Goal: Task Accomplishment & Management: Manage account settings

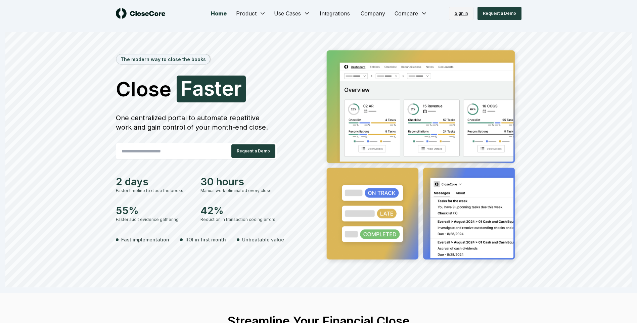
click at [468, 12] on link "Sign in" at bounding box center [461, 13] width 25 height 13
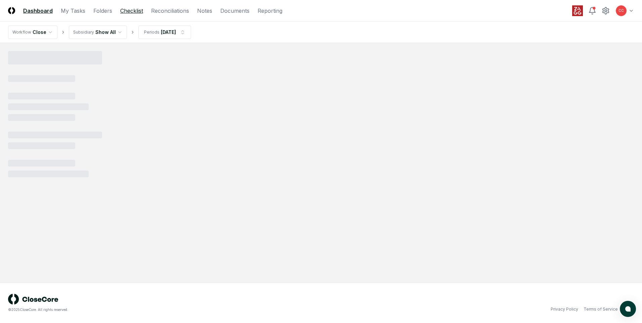
click at [133, 11] on link "Checklist" at bounding box center [131, 11] width 23 height 8
click at [116, 33] on html "CloseCore Dashboard My Tasks Folders Checklist Reconciliations Notes Documents …" at bounding box center [321, 161] width 642 height 323
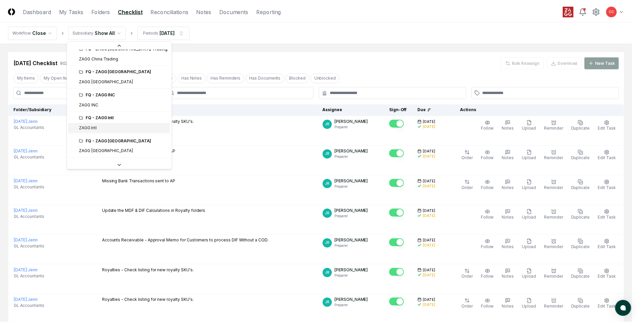
scroll to position [134, 0]
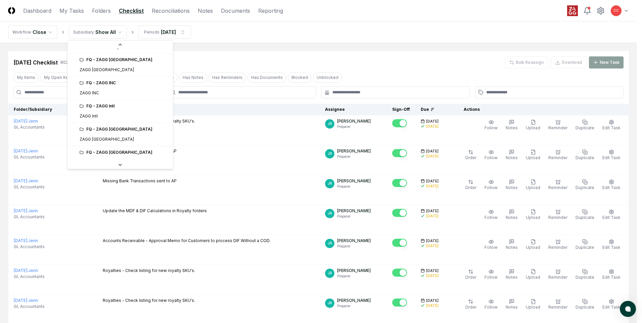
click at [111, 109] on div "FQ - ZAGG Intl" at bounding box center [124, 106] width 89 height 6
click at [106, 104] on div "FQ - ZAGG Intl" at bounding box center [124, 106] width 89 height 6
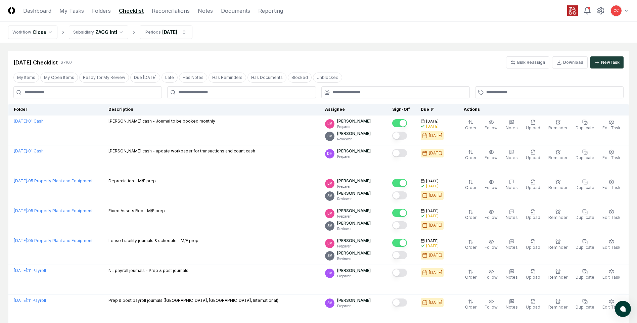
drag, startPoint x: 31, startPoint y: 77, endPoint x: 96, endPoint y: 94, distance: 67.4
click at [31, 77] on button "My Items" at bounding box center [26, 78] width 26 height 10
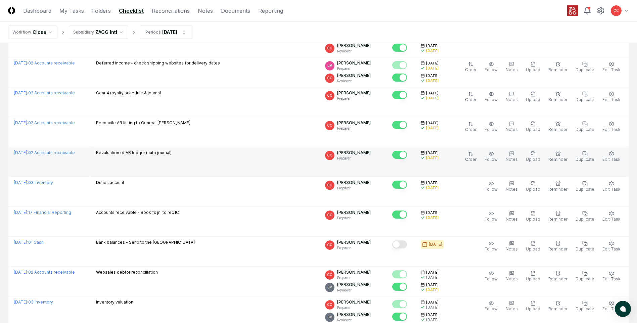
scroll to position [269, 0]
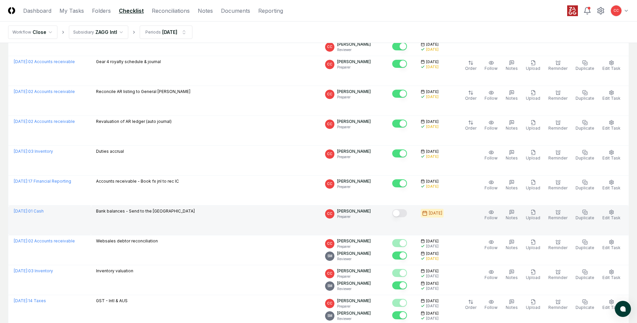
click at [403, 213] on button "Mark complete" at bounding box center [399, 213] width 15 height 8
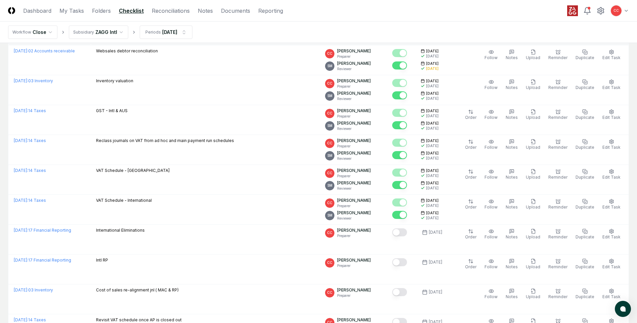
scroll to position [470, 0]
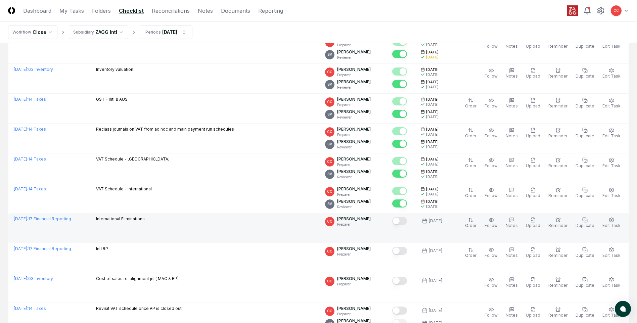
click at [406, 221] on button "Mark complete" at bounding box center [399, 221] width 15 height 8
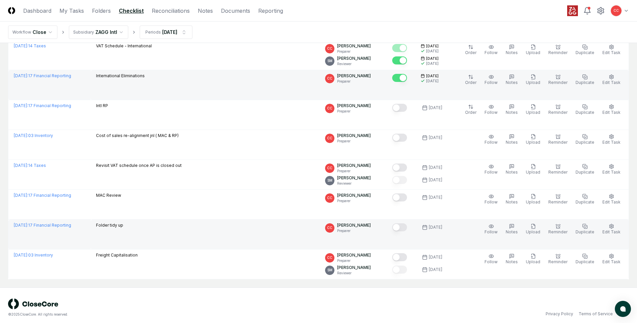
scroll to position [618, 0]
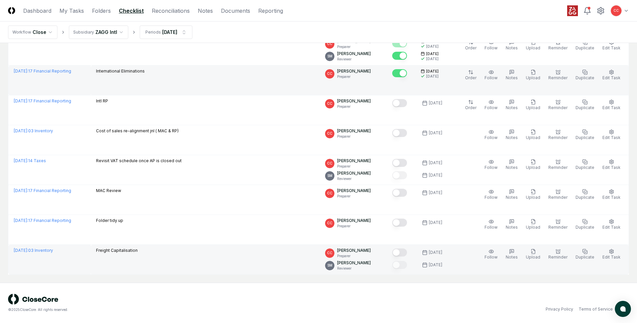
click at [404, 255] on button "Mark complete" at bounding box center [399, 253] width 15 height 8
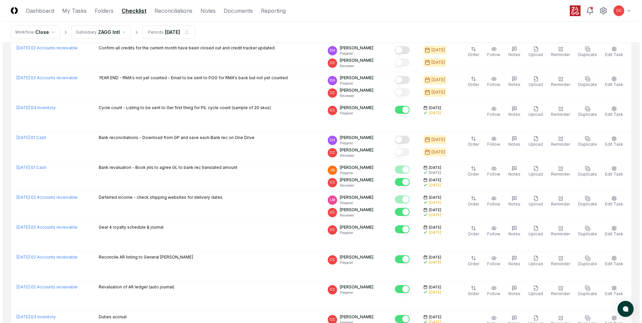
scroll to position [0, 0]
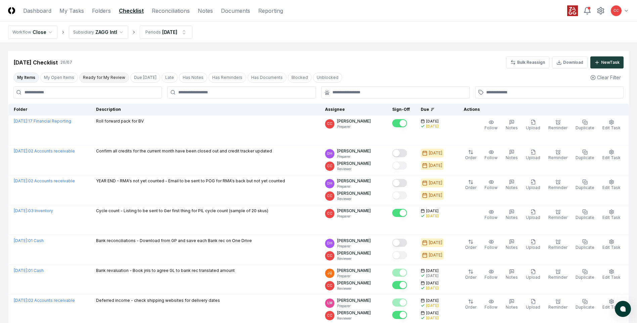
click at [97, 82] on button "Ready for My Review" at bounding box center [104, 78] width 50 height 10
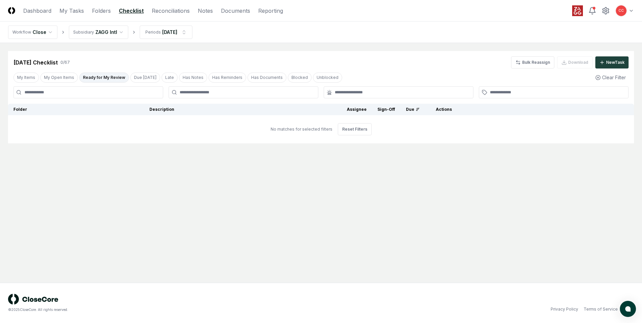
click at [122, 34] on html "CloseCore Dashboard My Tasks Folders Checklist Reconciliations Notes Documents …" at bounding box center [321, 161] width 642 height 323
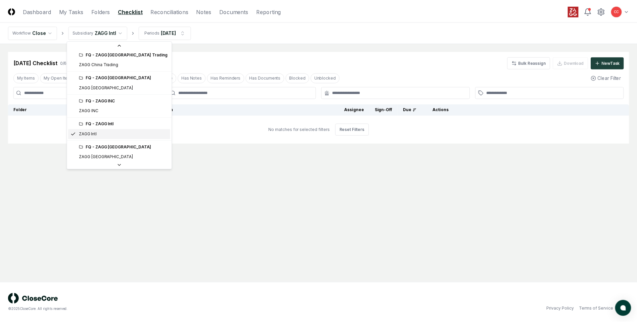
scroll to position [128, 0]
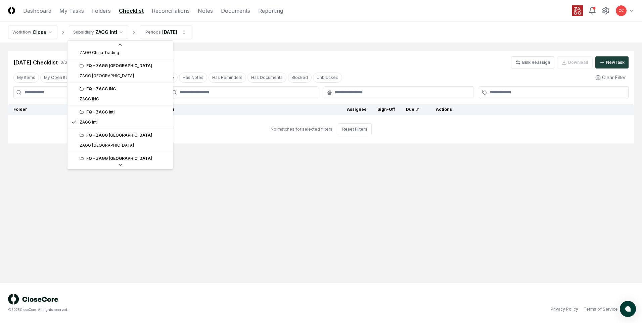
click at [91, 135] on div "FQ - ZAGG [GEOGRAPHIC_DATA]" at bounding box center [124, 135] width 89 height 6
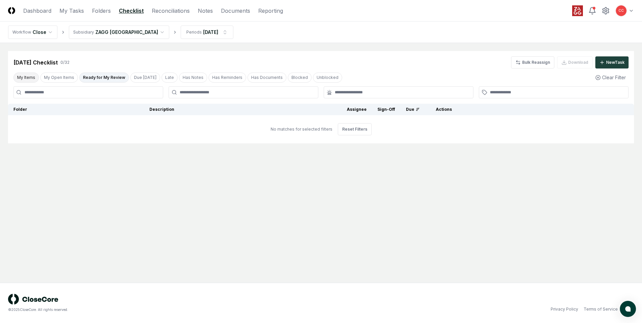
click at [28, 78] on button "My Items" at bounding box center [26, 78] width 26 height 10
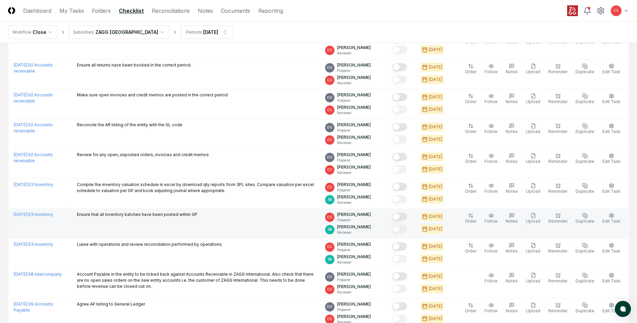
scroll to position [336, 0]
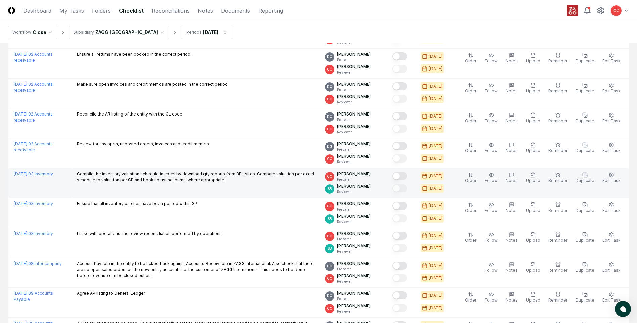
click at [402, 176] on button "Mark complete" at bounding box center [399, 176] width 15 height 8
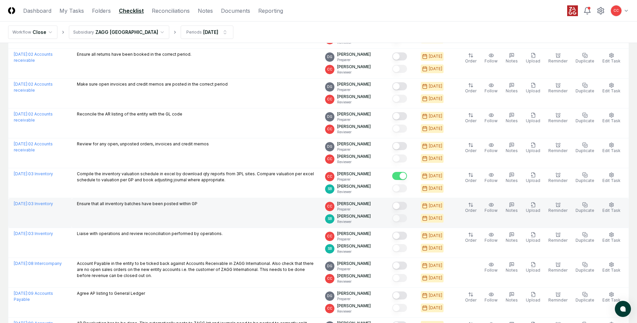
click at [406, 207] on button "Mark complete" at bounding box center [399, 206] width 15 height 8
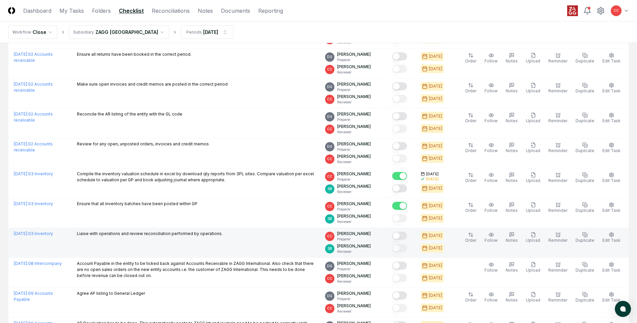
click at [402, 237] on button "Mark complete" at bounding box center [399, 236] width 15 height 8
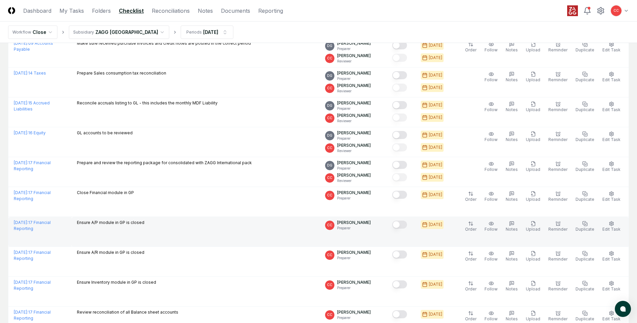
scroll to position [739, 0]
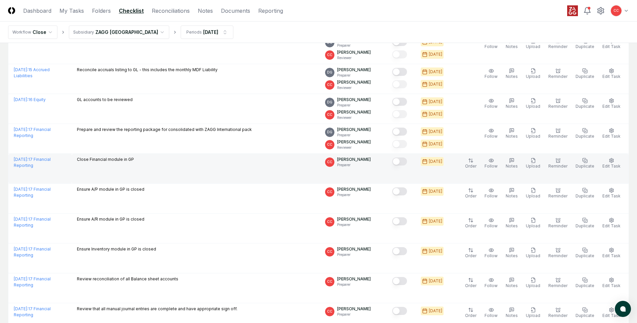
click at [401, 163] on button "Mark complete" at bounding box center [399, 162] width 15 height 8
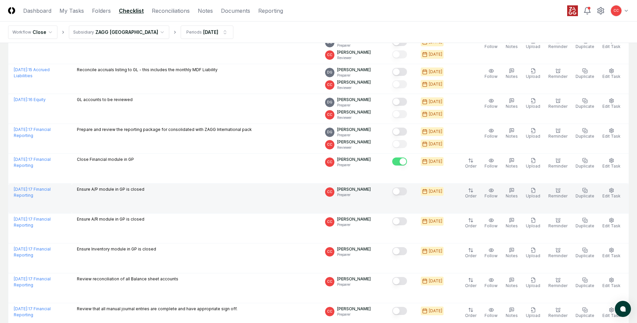
click at [406, 192] on button "Mark complete" at bounding box center [399, 191] width 15 height 8
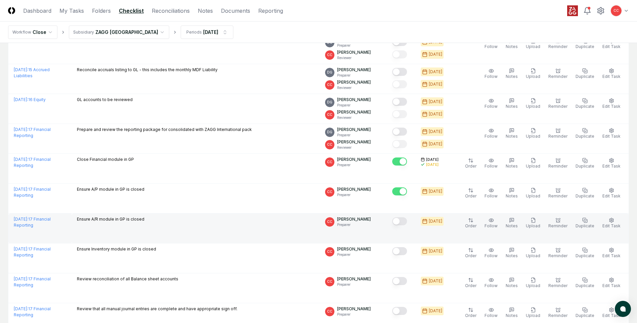
click at [405, 223] on button "Mark complete" at bounding box center [399, 221] width 15 height 8
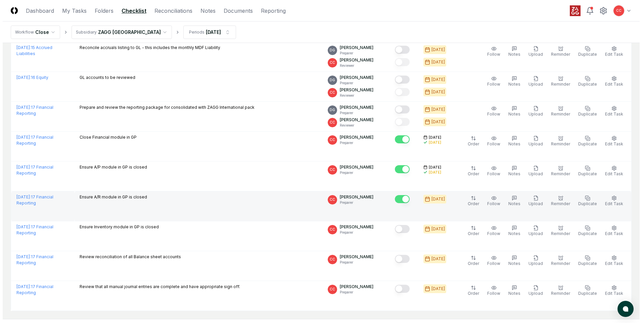
scroll to position [773, 0]
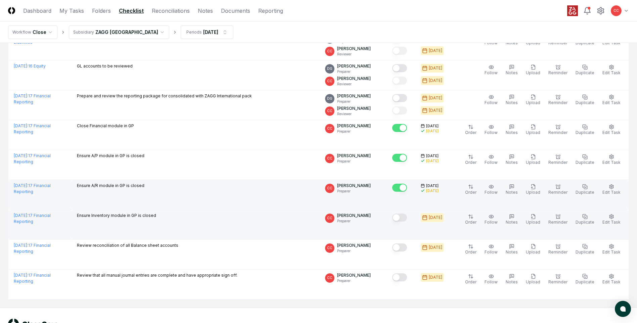
click at [405, 221] on button "Mark complete" at bounding box center [399, 218] width 15 height 8
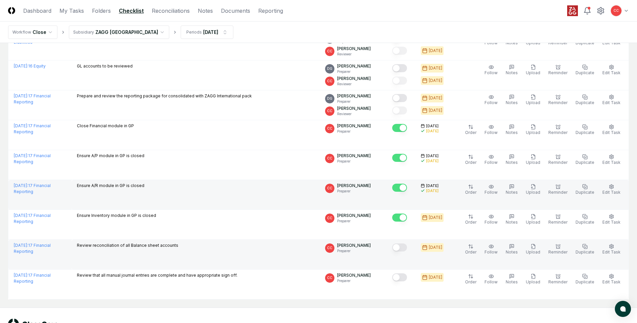
drag, startPoint x: 404, startPoint y: 247, endPoint x: 404, endPoint y: 267, distance: 19.8
click at [405, 248] on button "Mark complete" at bounding box center [399, 248] width 15 height 8
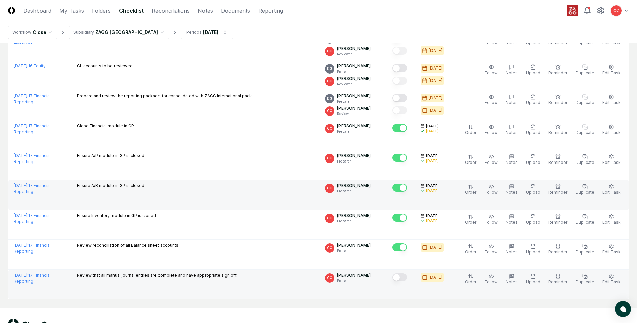
click at [405, 278] on button "Mark complete" at bounding box center [399, 278] width 15 height 8
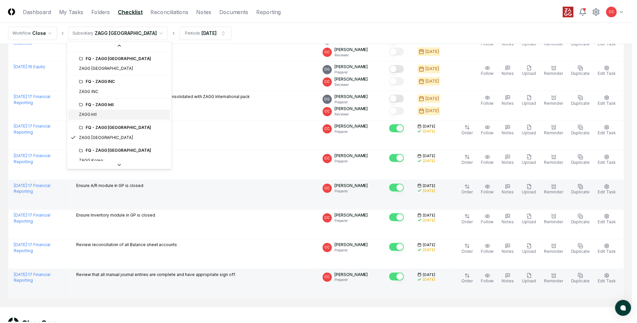
scroll to position [152, 0]
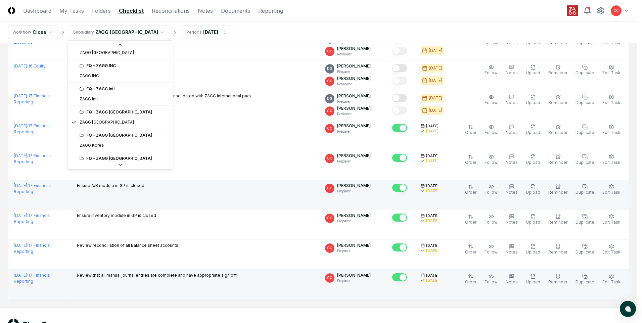
click at [107, 139] on div "FQ - ZAGG [GEOGRAPHIC_DATA]" at bounding box center [120, 135] width 103 height 10
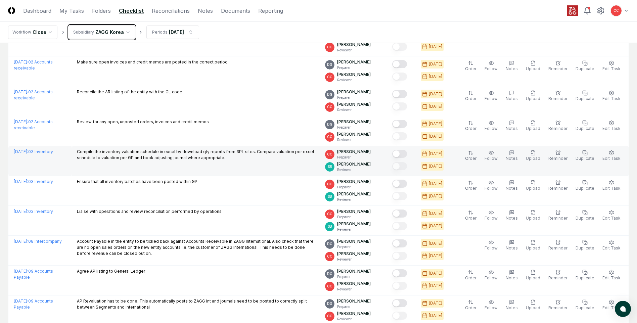
scroll to position [370, 0]
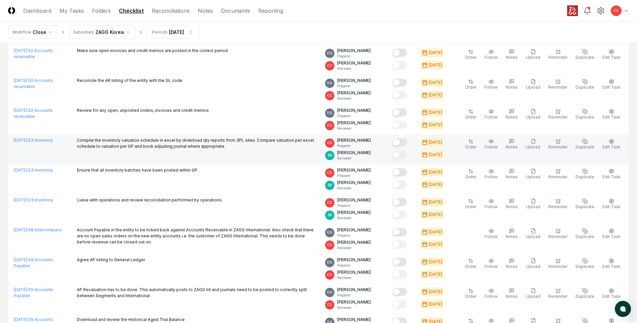
click at [404, 141] on button "Mark complete" at bounding box center [399, 142] width 15 height 8
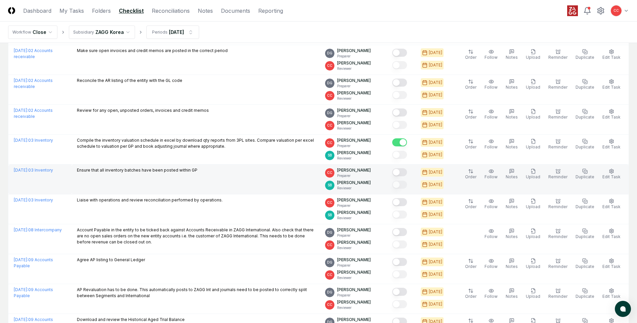
drag, startPoint x: 403, startPoint y: 170, endPoint x: 405, endPoint y: 182, distance: 12.5
click at [403, 170] on button "Mark complete" at bounding box center [399, 172] width 15 height 8
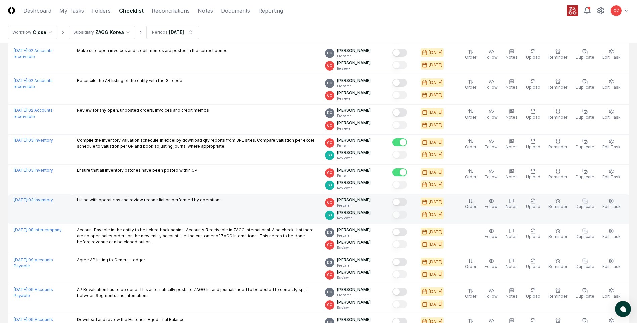
click at [403, 204] on button "Mark complete" at bounding box center [399, 202] width 15 height 8
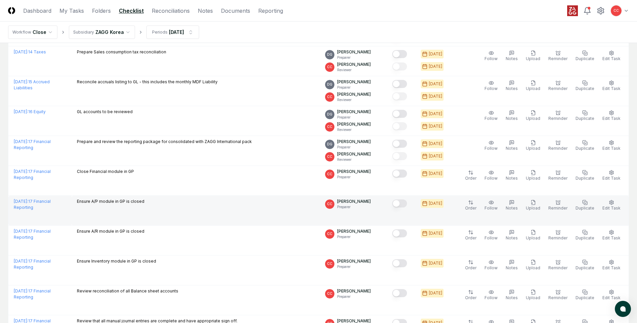
scroll to position [739, 0]
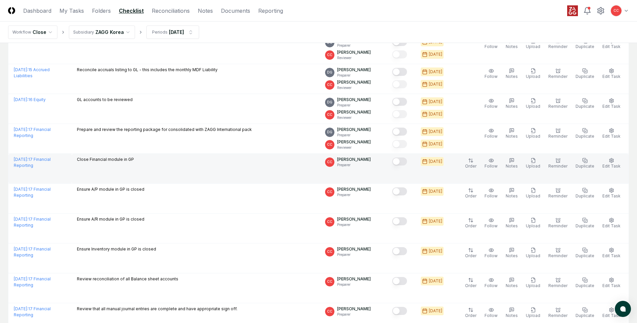
click at [401, 164] on button "Mark complete" at bounding box center [399, 162] width 15 height 8
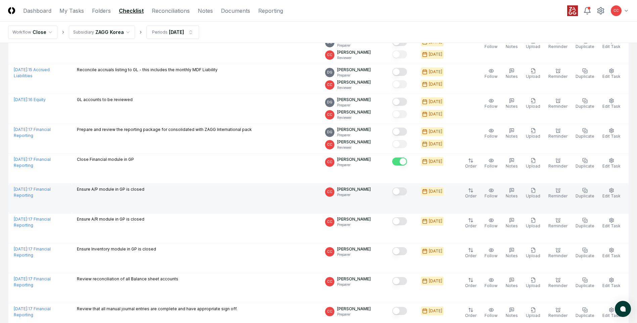
click at [402, 193] on button "Mark complete" at bounding box center [399, 191] width 15 height 8
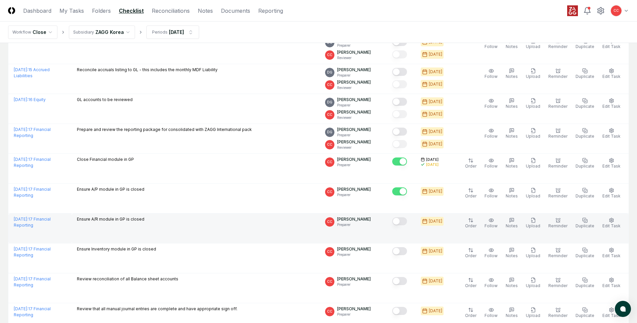
click at [405, 221] on button "Mark complete" at bounding box center [399, 221] width 15 height 8
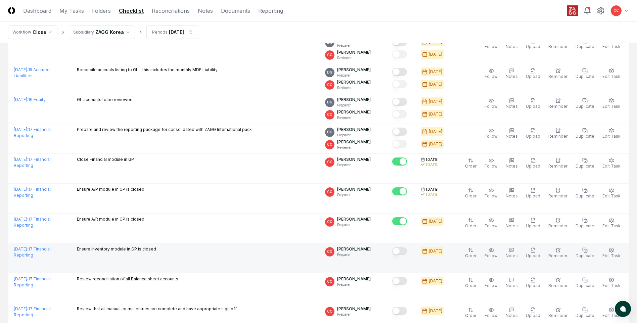
click at [407, 253] on button "Mark complete" at bounding box center [399, 251] width 15 height 8
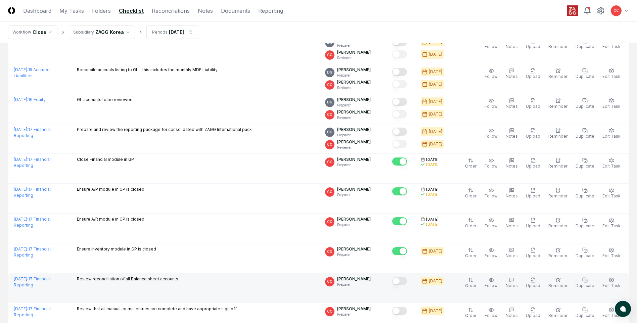
click at [406, 280] on button "Mark complete" at bounding box center [399, 281] width 15 height 8
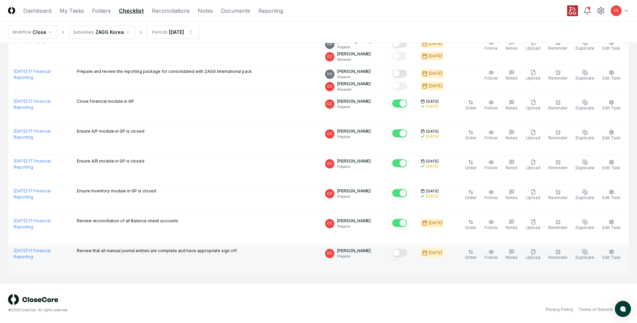
scroll to position [798, 0]
click at [402, 251] on button "Mark complete" at bounding box center [399, 253] width 15 height 8
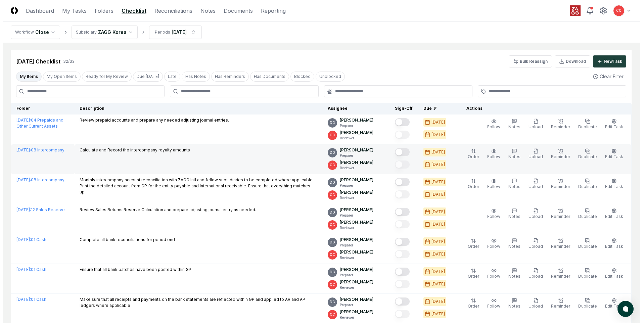
scroll to position [0, 0]
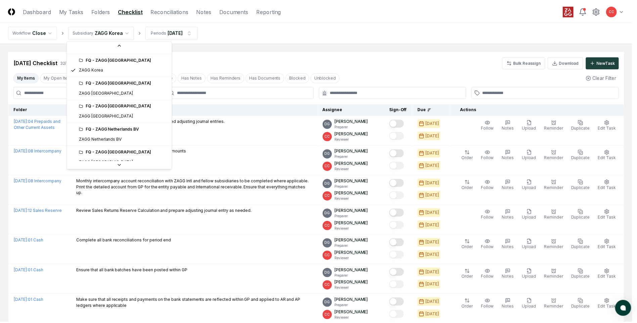
scroll to position [242, 0]
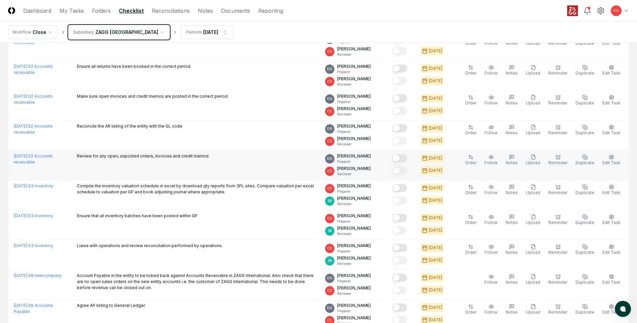
scroll to position [336, 0]
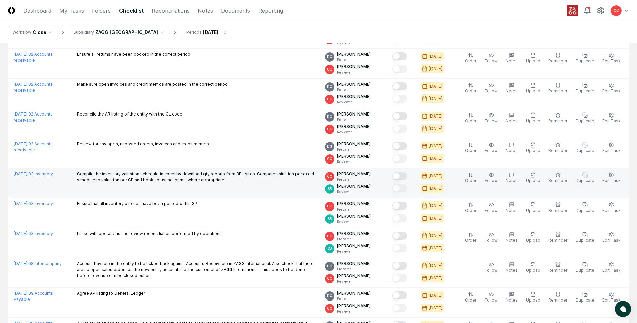
click at [403, 176] on button "Mark complete" at bounding box center [399, 176] width 15 height 8
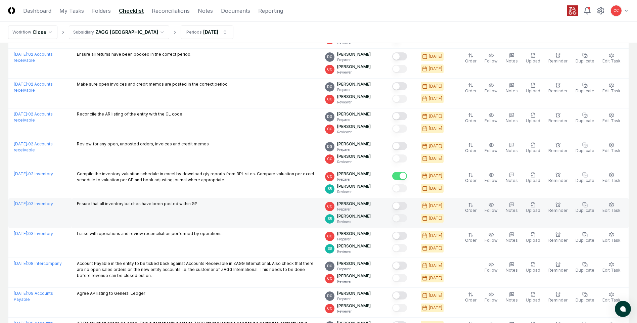
click at [401, 207] on button "Mark complete" at bounding box center [399, 206] width 15 height 8
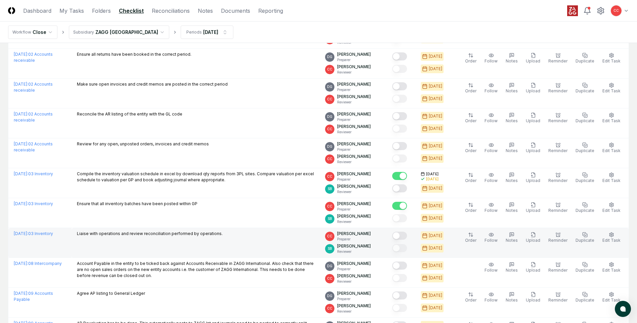
drag, startPoint x: 404, startPoint y: 236, endPoint x: 404, endPoint y: 248, distance: 12.4
click at [404, 236] on button "Mark complete" at bounding box center [399, 236] width 15 height 8
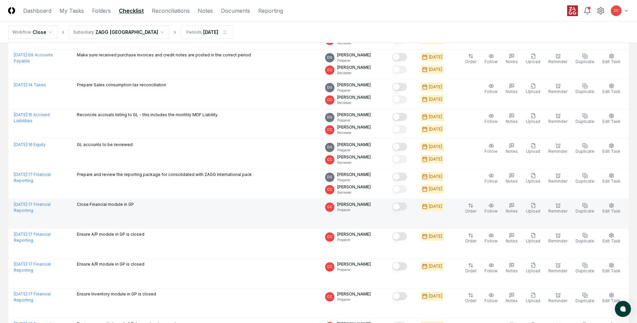
scroll to position [706, 0]
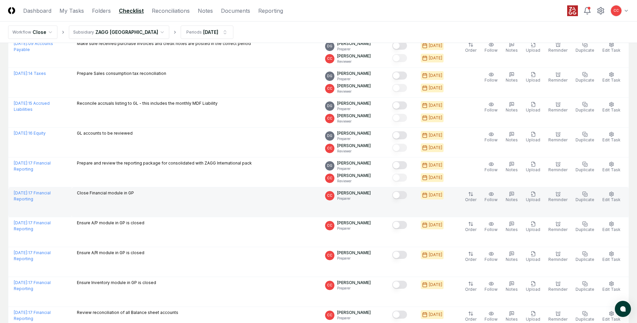
click at [404, 196] on button "Mark complete" at bounding box center [399, 195] width 15 height 8
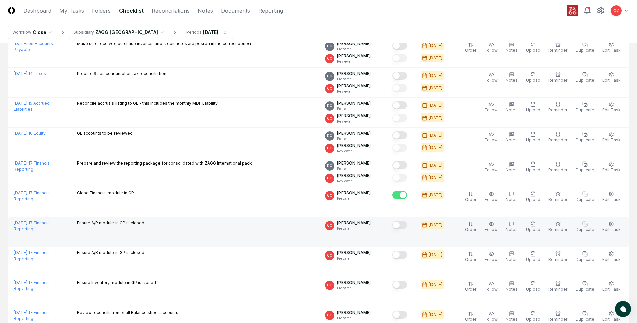
drag, startPoint x: 406, startPoint y: 225, endPoint x: 407, endPoint y: 250, distance: 24.5
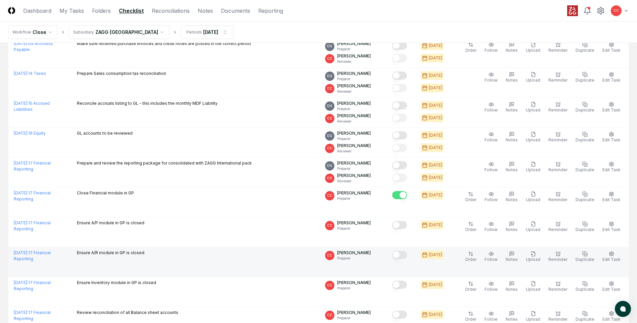
click at [406, 226] on button "Mark complete" at bounding box center [399, 225] width 15 height 8
drag, startPoint x: 407, startPoint y: 256, endPoint x: 402, endPoint y: 278, distance: 22.4
click at [407, 256] on button "Mark complete" at bounding box center [399, 255] width 15 height 8
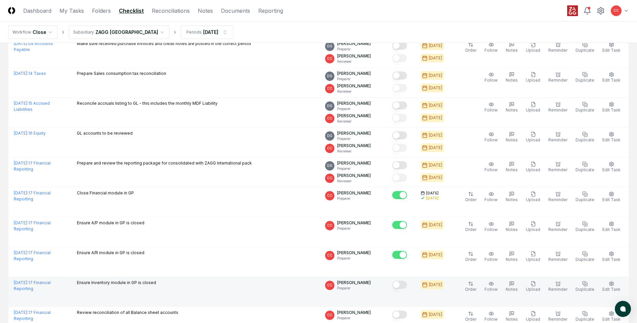
click at [404, 283] on button "Mark complete" at bounding box center [399, 285] width 15 height 8
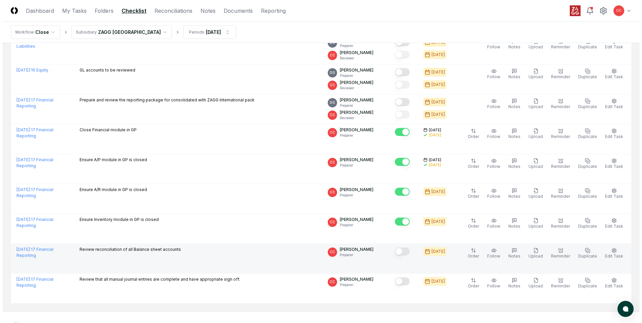
scroll to position [773, 0]
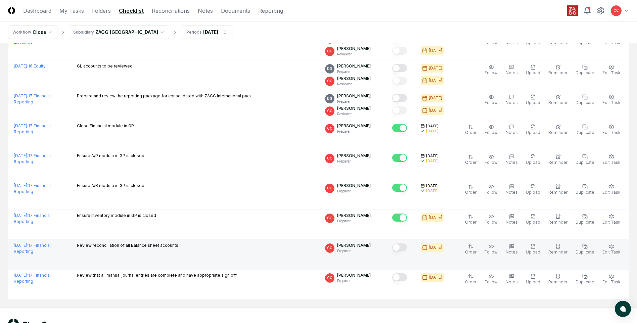
drag, startPoint x: 402, startPoint y: 246, endPoint x: 402, endPoint y: 250, distance: 3.7
click at [402, 248] on button "Mark complete" at bounding box center [399, 248] width 15 height 8
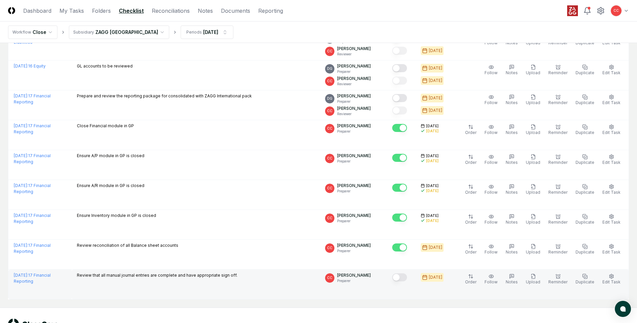
click at [407, 278] on button "Mark complete" at bounding box center [399, 278] width 15 height 8
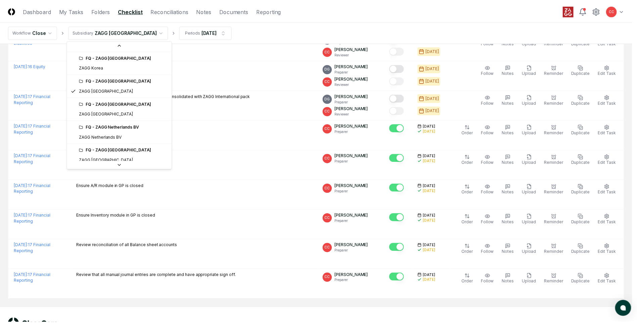
scroll to position [232, 0]
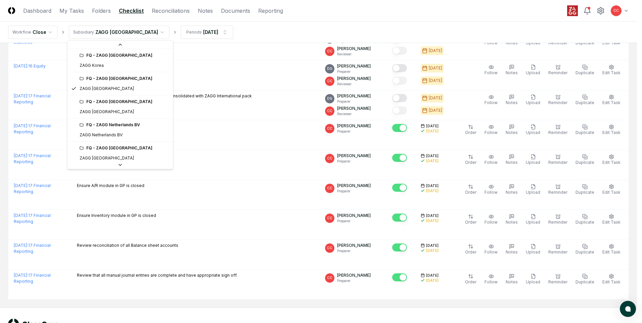
drag, startPoint x: 119, startPoint y: 128, endPoint x: 122, endPoint y: 126, distance: 3.6
click at [119, 128] on div "FQ - ZAGG Netherlands BV" at bounding box center [124, 125] width 89 height 6
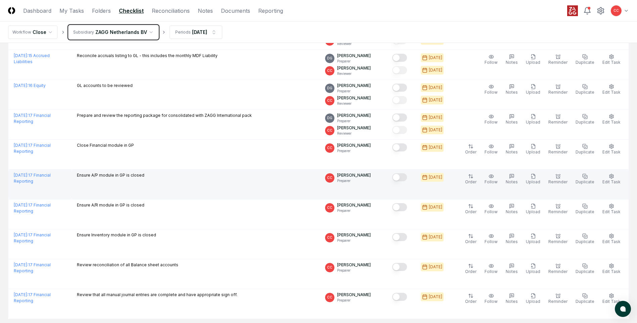
scroll to position [706, 0]
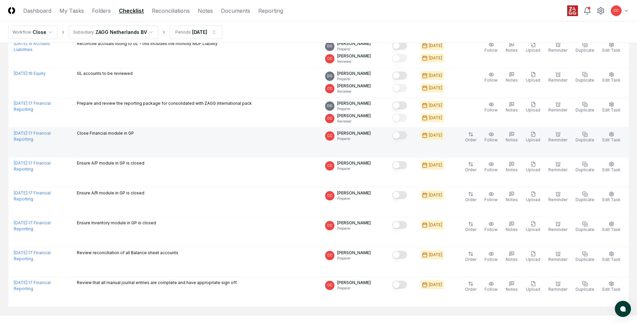
click at [402, 134] on button "Mark complete" at bounding box center [399, 135] width 15 height 8
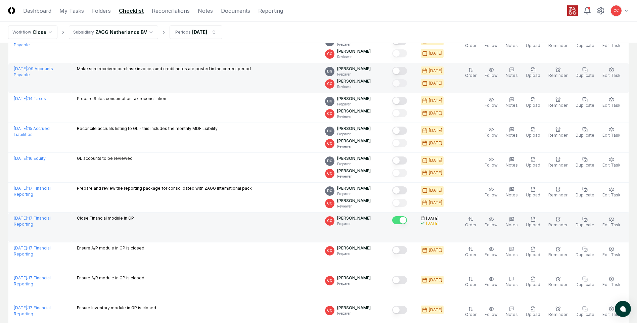
scroll to position [672, 0]
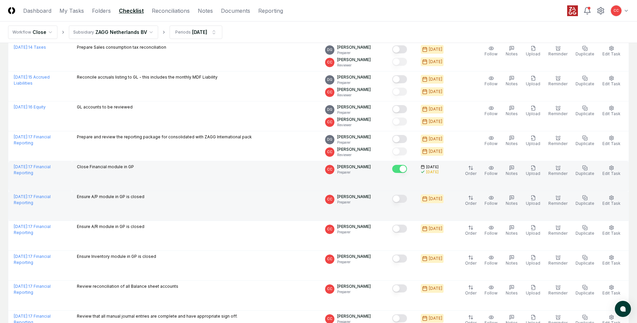
drag, startPoint x: 402, startPoint y: 199, endPoint x: 404, endPoint y: 206, distance: 7.3
click at [402, 199] on button "Mark complete" at bounding box center [399, 199] width 15 height 8
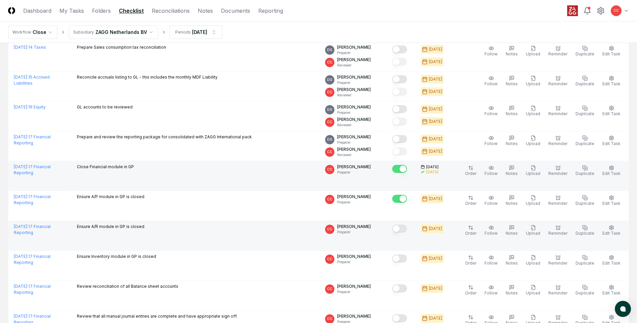
drag, startPoint x: 405, startPoint y: 226, endPoint x: 405, endPoint y: 234, distance: 7.1
click at [405, 226] on button "Mark complete" at bounding box center [399, 229] width 15 height 8
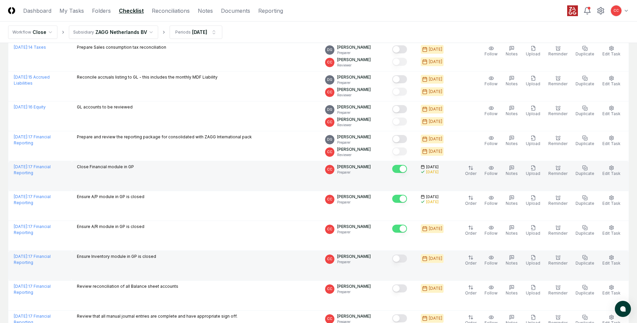
click at [406, 261] on button "Mark complete" at bounding box center [399, 259] width 15 height 8
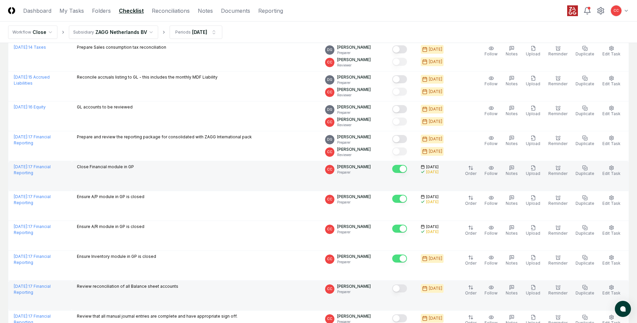
click at [405, 290] on button "Mark complete" at bounding box center [399, 289] width 15 height 8
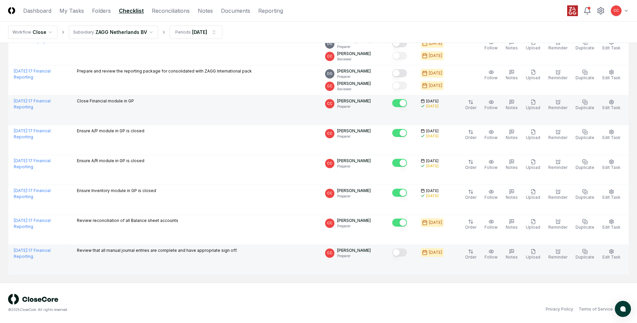
click at [402, 252] on button "Mark complete" at bounding box center [399, 253] width 15 height 8
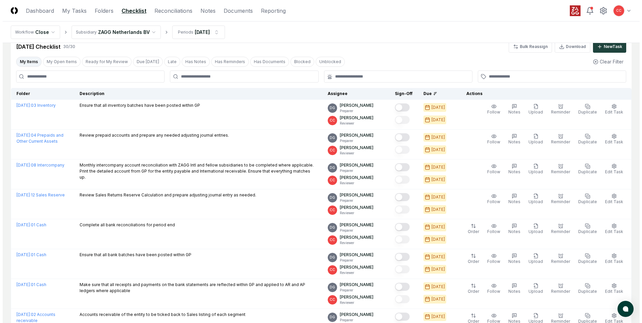
scroll to position [0, 0]
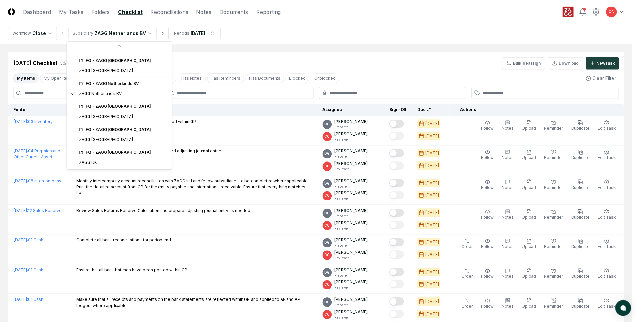
scroll to position [274, 0]
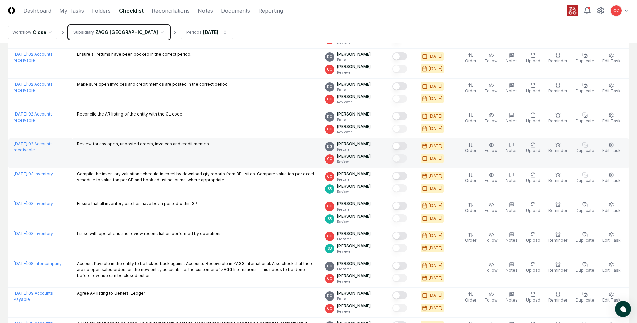
scroll to position [370, 0]
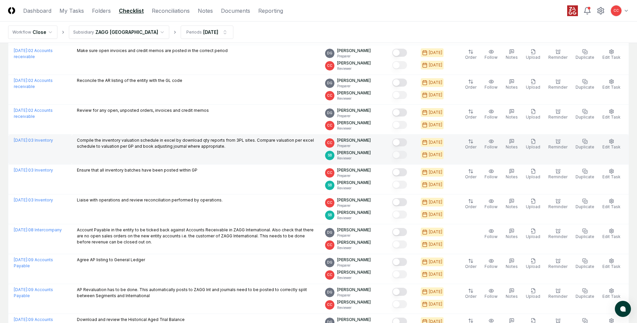
click at [405, 143] on button "Mark complete" at bounding box center [399, 142] width 15 height 8
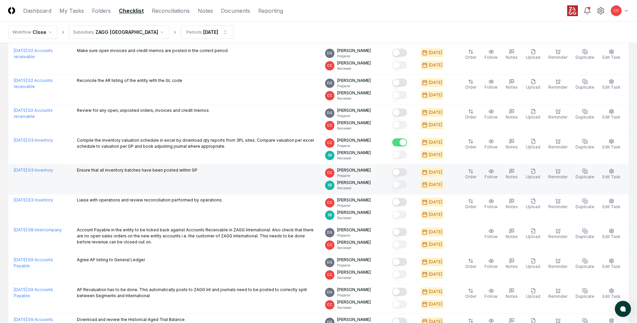
click at [403, 171] on button "Mark complete" at bounding box center [399, 172] width 15 height 8
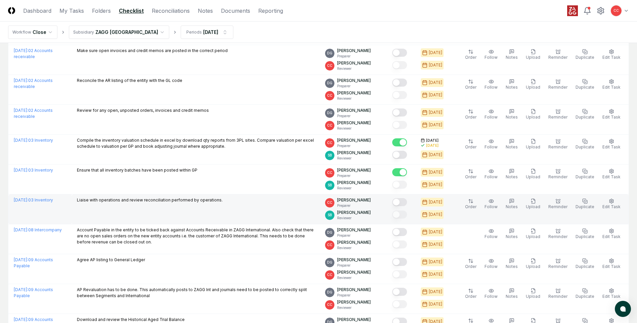
click at [405, 204] on button "Mark complete" at bounding box center [399, 202] width 15 height 8
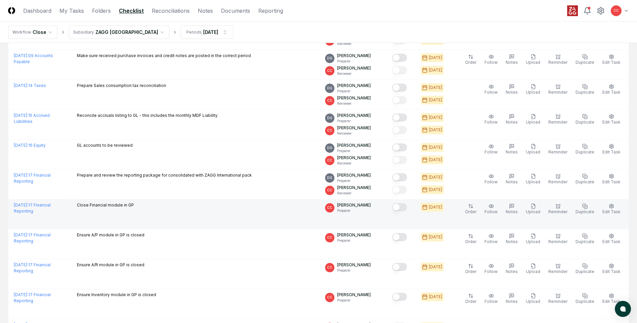
scroll to position [706, 0]
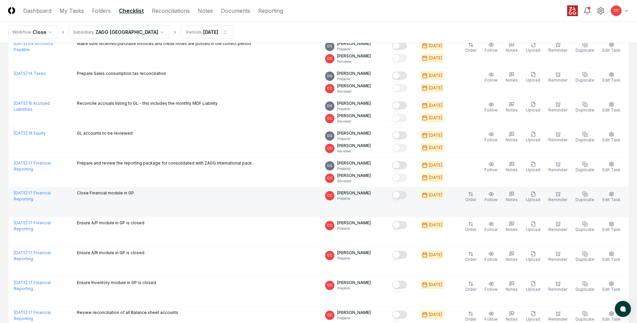
click at [401, 197] on button "Mark complete" at bounding box center [399, 195] width 15 height 8
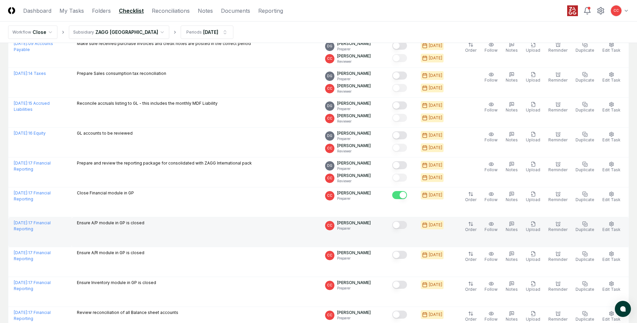
click at [406, 223] on button "Mark complete" at bounding box center [399, 225] width 15 height 8
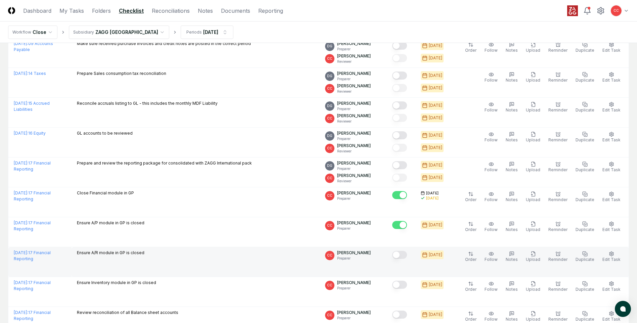
click at [405, 254] on button "Mark complete" at bounding box center [399, 255] width 15 height 8
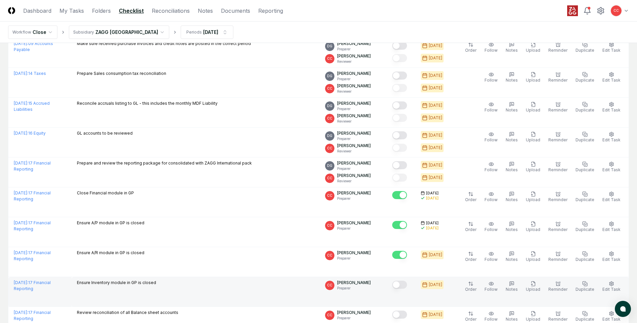
drag, startPoint x: 406, startPoint y: 283, endPoint x: 408, endPoint y: 279, distance: 4.3
click at [406, 284] on button "Mark complete" at bounding box center [399, 285] width 15 height 8
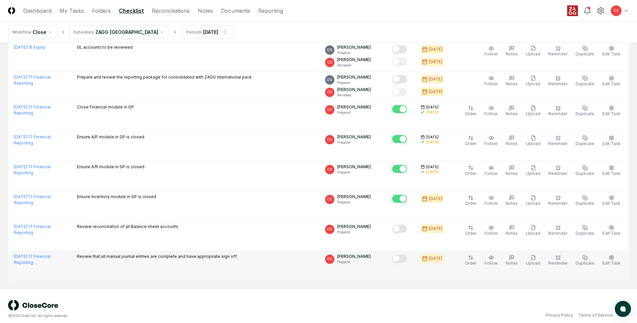
scroll to position [798, 0]
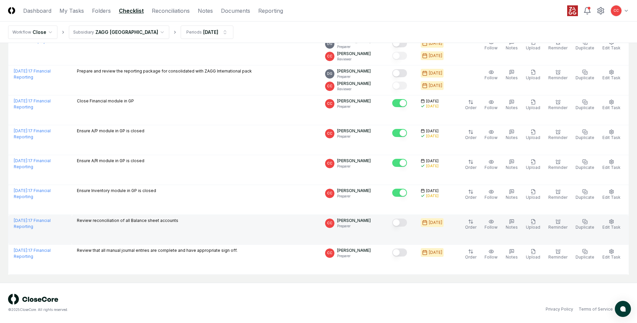
click at [401, 222] on button "Mark complete" at bounding box center [399, 223] width 15 height 8
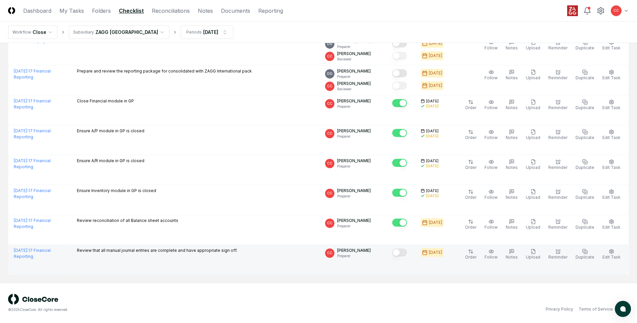
drag, startPoint x: 401, startPoint y: 254, endPoint x: 409, endPoint y: 251, distance: 8.0
click at [402, 254] on button "Mark complete" at bounding box center [399, 253] width 15 height 8
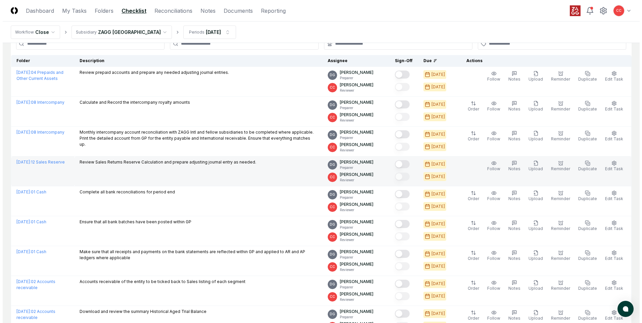
scroll to position [0, 0]
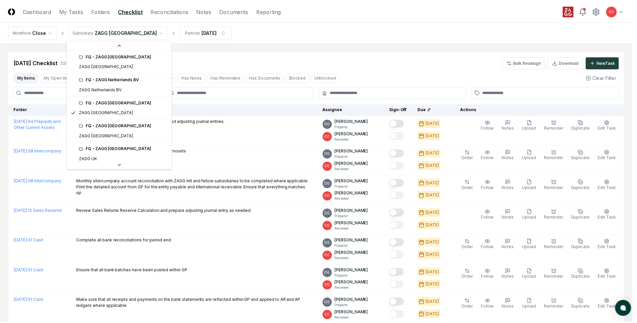
scroll to position [274, 0]
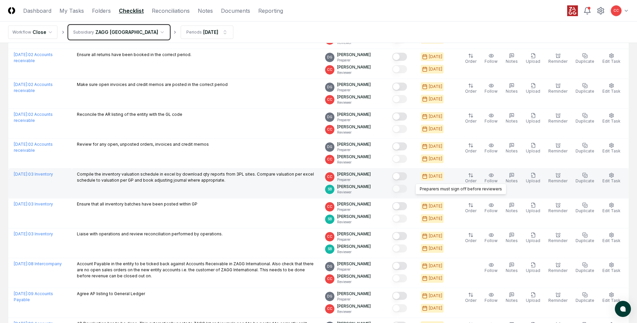
scroll to position [336, 0]
click at [403, 176] on button "Mark complete" at bounding box center [399, 176] width 15 height 8
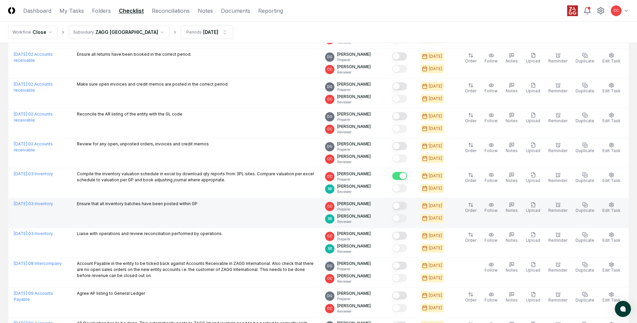
click at [402, 207] on button "Mark complete" at bounding box center [399, 206] width 15 height 8
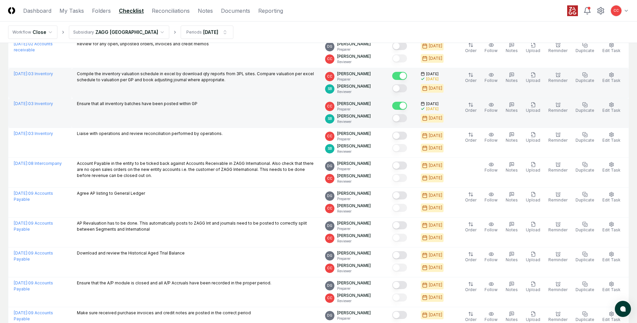
scroll to position [437, 0]
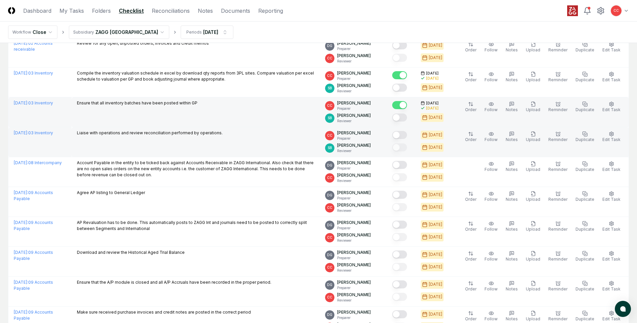
click at [402, 136] on button "Mark complete" at bounding box center [399, 135] width 15 height 8
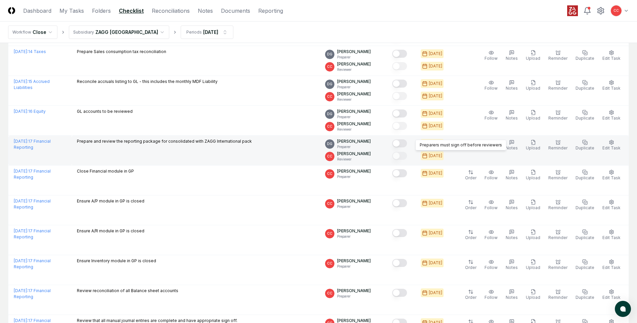
scroll to position [739, 0]
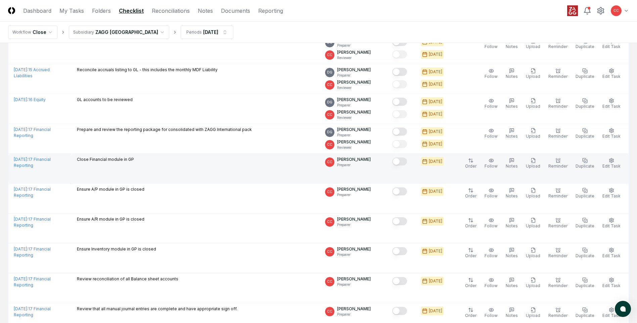
drag, startPoint x: 406, startPoint y: 163, endPoint x: 403, endPoint y: 173, distance: 10.3
click at [406, 164] on button "Mark complete" at bounding box center [399, 162] width 15 height 8
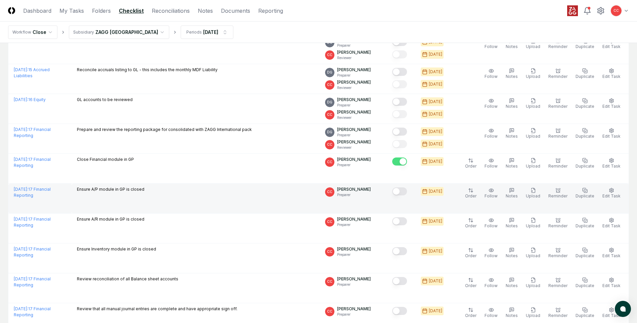
click at [401, 193] on button "Mark complete" at bounding box center [399, 191] width 15 height 8
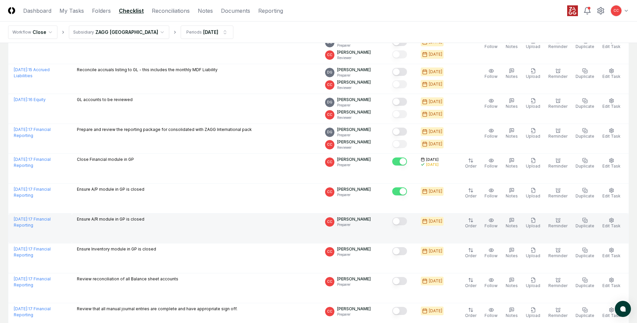
click at [402, 223] on button "Mark complete" at bounding box center [399, 221] width 15 height 8
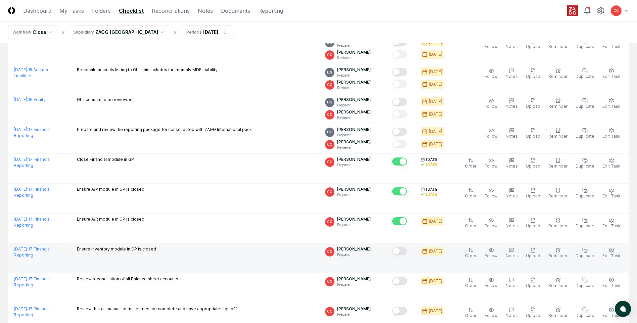
click at [401, 253] on button "Mark complete" at bounding box center [399, 251] width 15 height 8
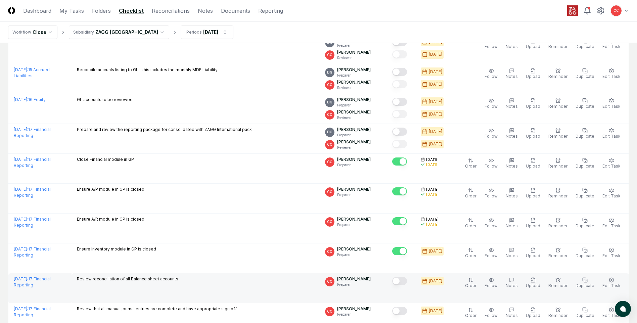
click at [403, 281] on button "Mark complete" at bounding box center [399, 281] width 15 height 8
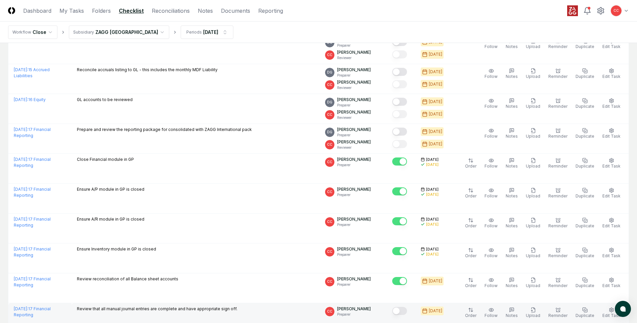
drag, startPoint x: 402, startPoint y: 311, endPoint x: 411, endPoint y: 295, distance: 18.6
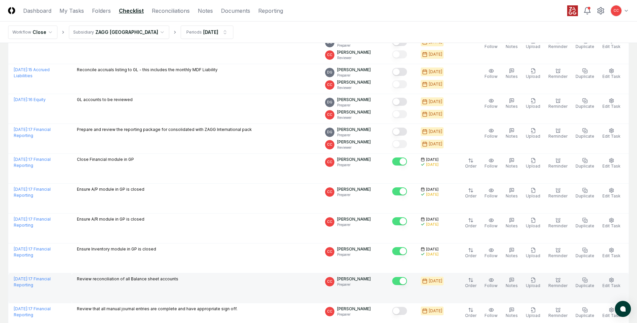
click at [402, 311] on button "Mark complete" at bounding box center [399, 311] width 15 height 8
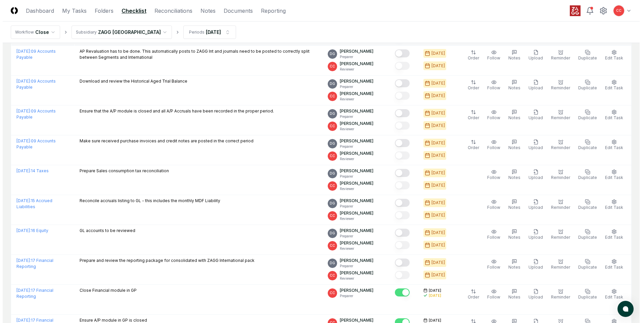
scroll to position [538, 0]
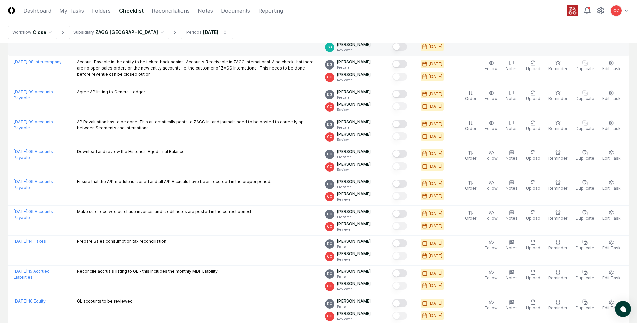
click at [131, 35] on html "CloseCore Dashboard My Tasks Folders Checklist Reconciliations Notes Documents …" at bounding box center [318, 22] width 637 height 1121
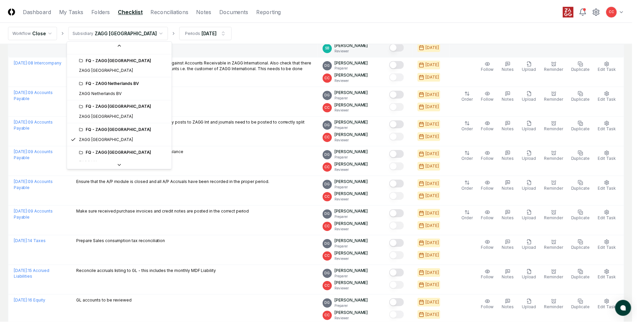
scroll to position [274, 0]
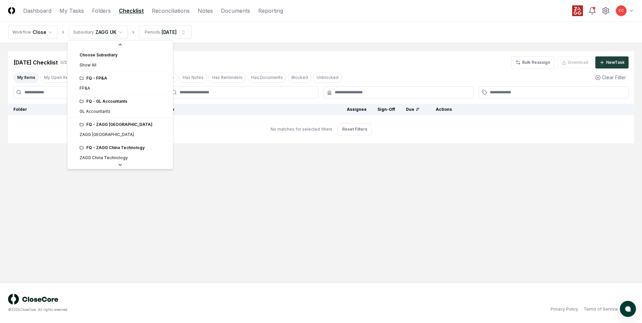
click at [120, 35] on html "CloseCore Dashboard My Tasks Folders Checklist Reconciliations Notes Documents …" at bounding box center [321, 161] width 642 height 323
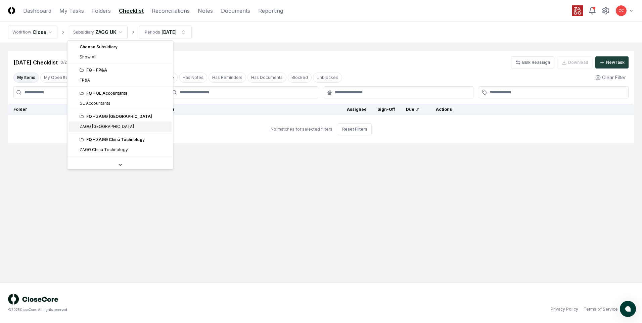
scroll to position [67, 0]
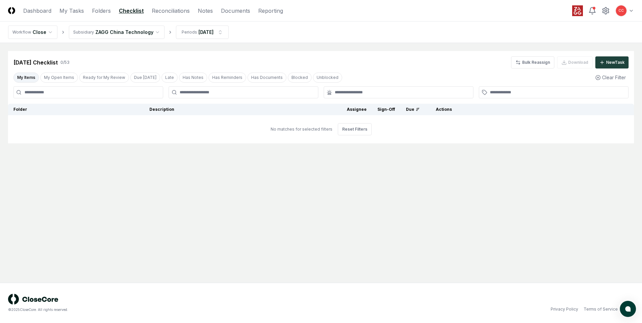
click at [134, 29] on html "CloseCore Dashboard My Tasks Folders Checklist Reconciliations Notes Documents …" at bounding box center [321, 161] width 642 height 323
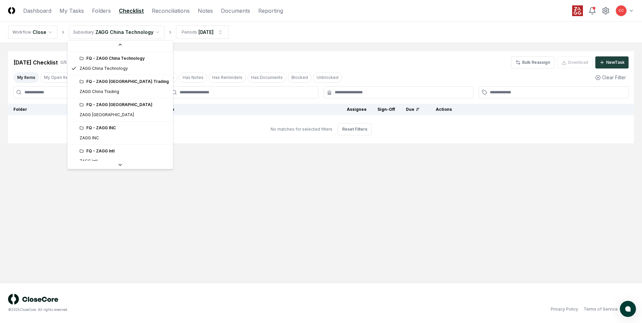
scroll to position [101, 0]
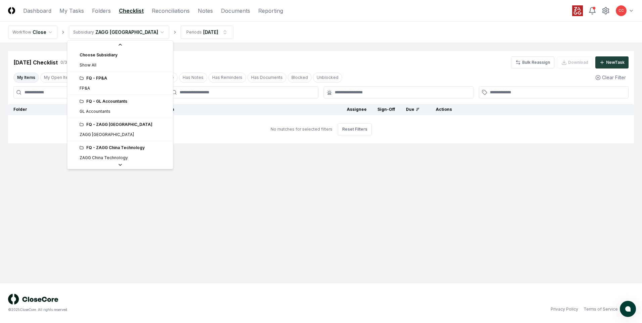
click at [100, 32] on html "CloseCore Dashboard My Tasks Folders Checklist Reconciliations Notes Documents …" at bounding box center [321, 161] width 642 height 323
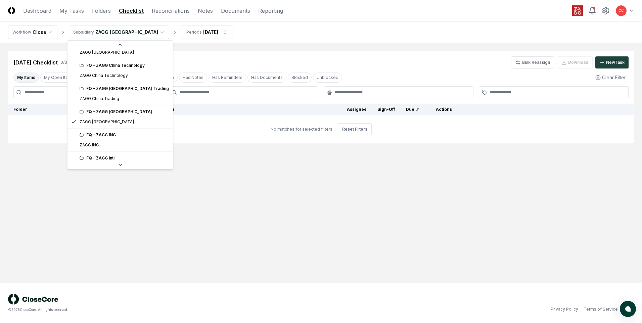
scroll to position [116, 0]
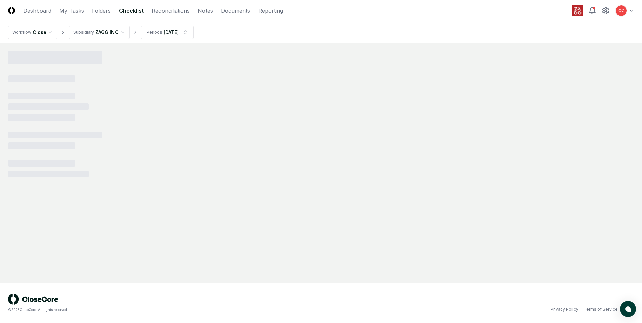
click at [116, 35] on html "CloseCore Dashboard My Tasks Folders Checklist Reconciliations Notes Documents …" at bounding box center [321, 161] width 642 height 323
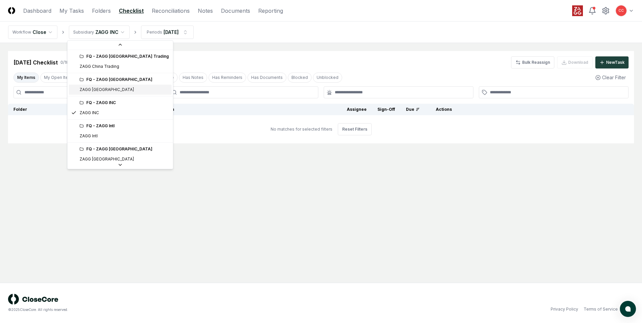
scroll to position [172, 0]
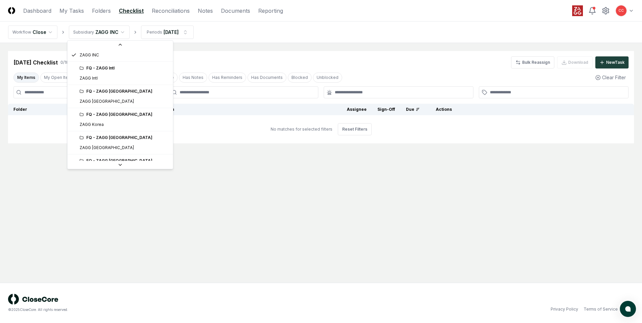
click at [105, 116] on div "FQ - ZAGG [GEOGRAPHIC_DATA]" at bounding box center [124, 115] width 89 height 6
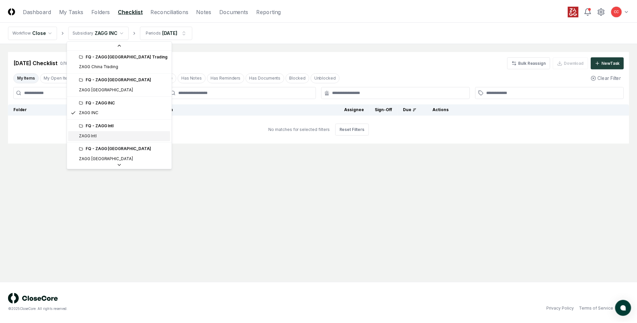
scroll to position [105, 0]
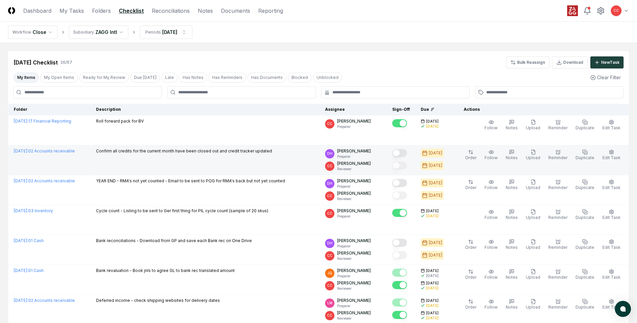
click at [405, 153] on button "Mark complete" at bounding box center [399, 153] width 15 height 8
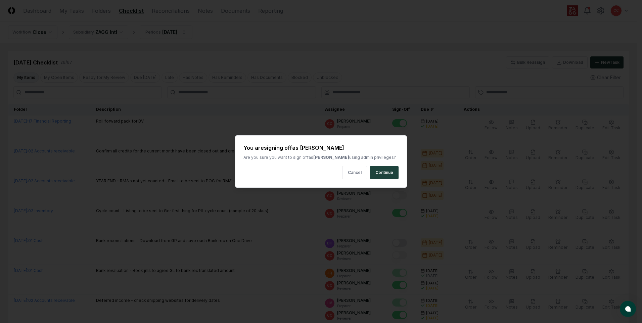
click at [386, 172] on button "Continue" at bounding box center [384, 172] width 29 height 13
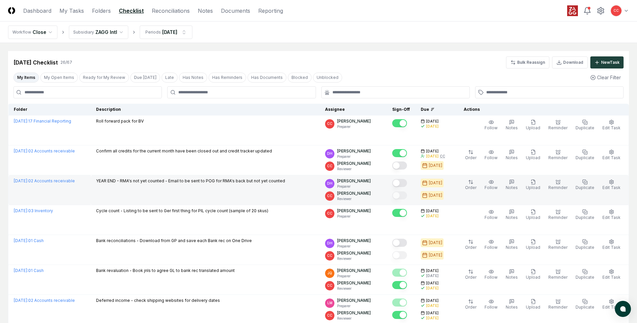
click at [403, 183] on button "Mark complete" at bounding box center [399, 183] width 15 height 8
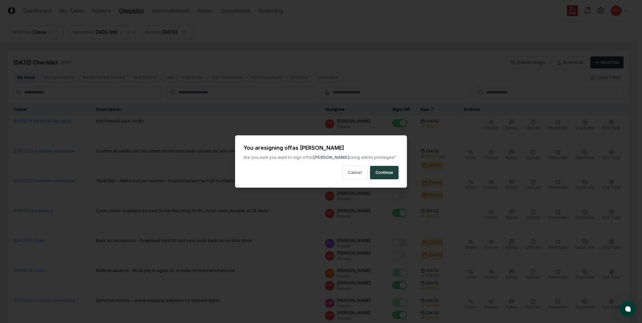
drag, startPoint x: 390, startPoint y: 174, endPoint x: 400, endPoint y: 205, distance: 32.1
click at [389, 174] on button "Continue" at bounding box center [384, 172] width 29 height 13
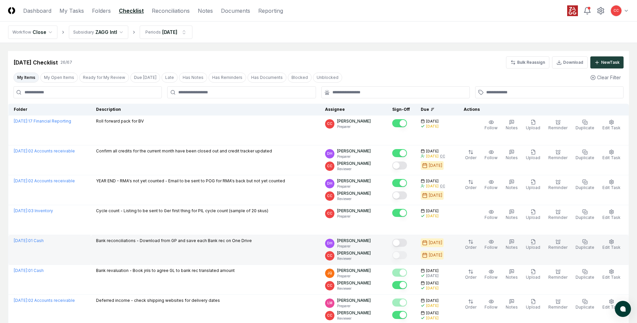
click at [406, 243] on button "Mark complete" at bounding box center [399, 243] width 15 height 8
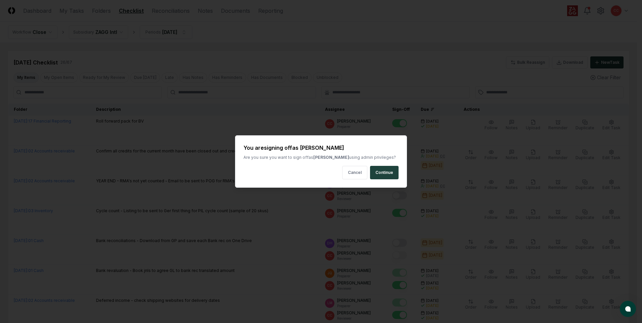
click at [385, 169] on button "Continue" at bounding box center [384, 172] width 29 height 13
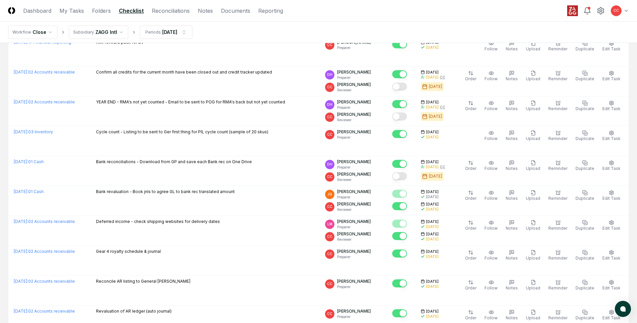
scroll to position [13, 0]
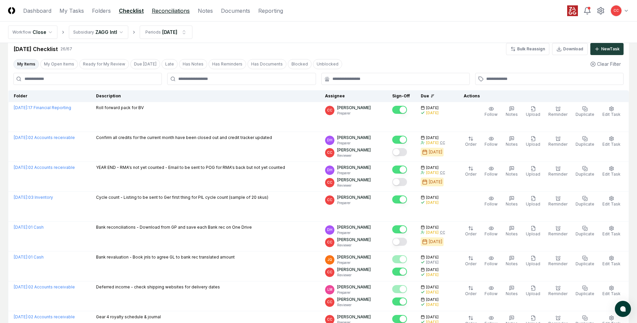
click at [162, 9] on link "Reconciliations" at bounding box center [171, 11] width 38 height 8
